Goal: Check status: Check status

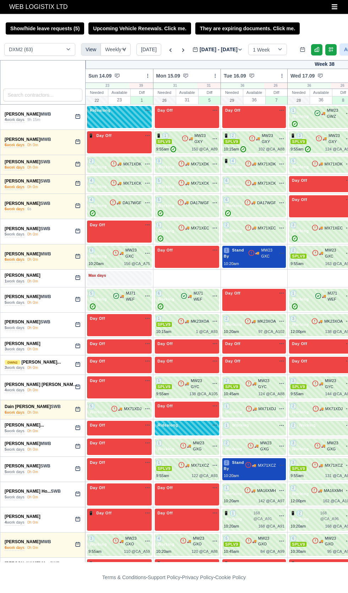
select select "1"
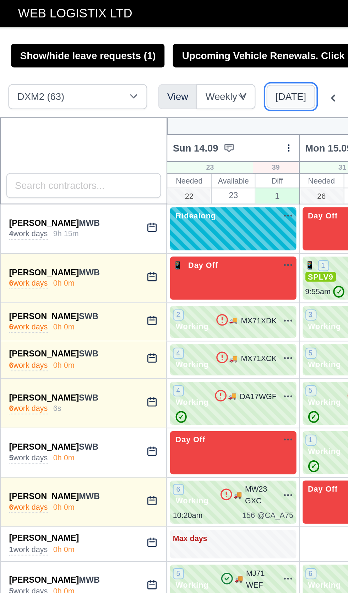
click at [146, 48] on button "[DATE]" at bounding box center [148, 49] width 25 height 12
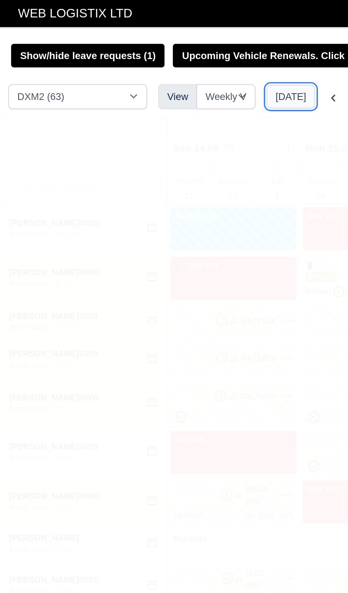
type input "[DATE]"
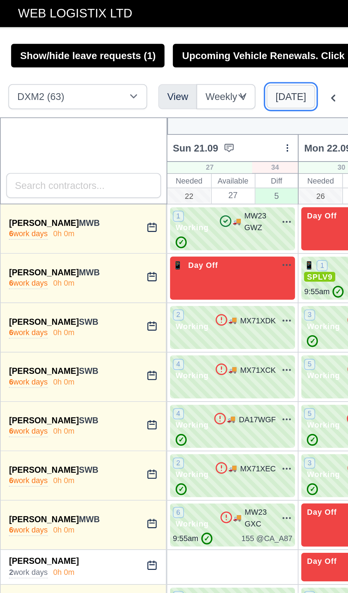
scroll to position [0, 183]
